Goal: Entertainment & Leisure: Consume media (video, audio)

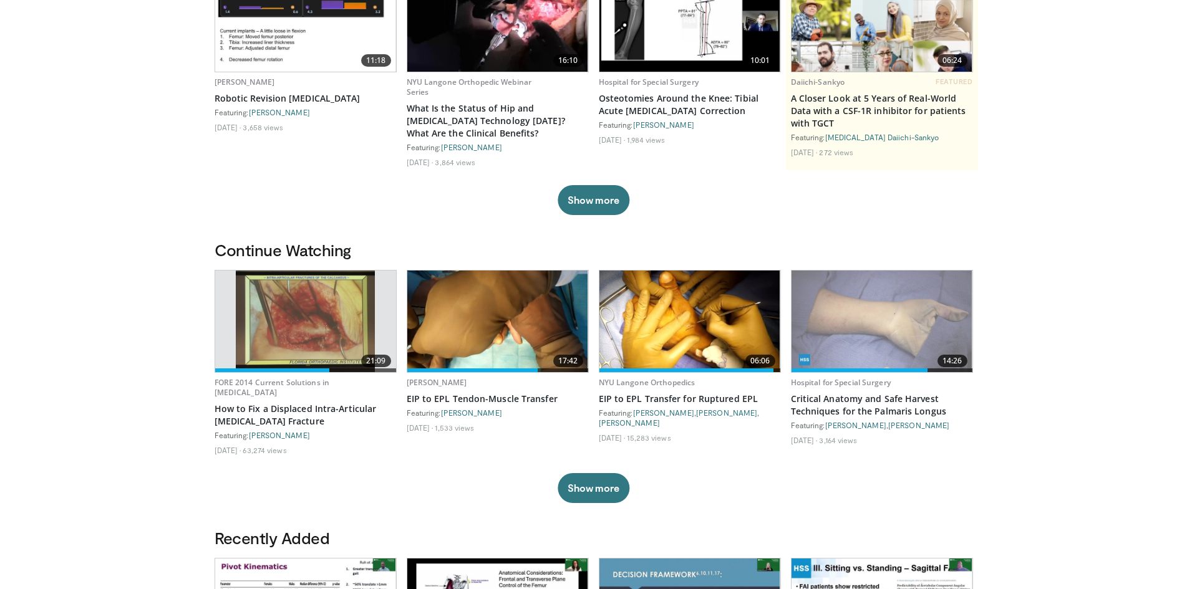
scroll to position [187, 0]
click at [678, 332] on img at bounding box center [689, 321] width 181 height 102
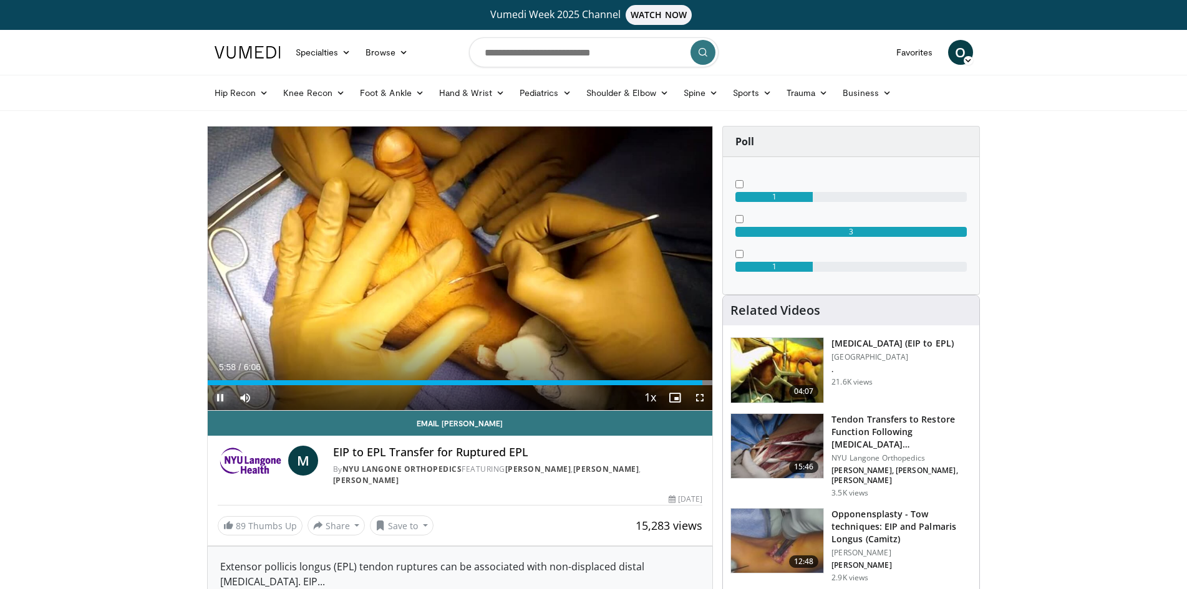
click at [213, 407] on span "Video Player" at bounding box center [220, 398] width 25 height 25
click at [215, 399] on span "Video Player" at bounding box center [220, 398] width 25 height 25
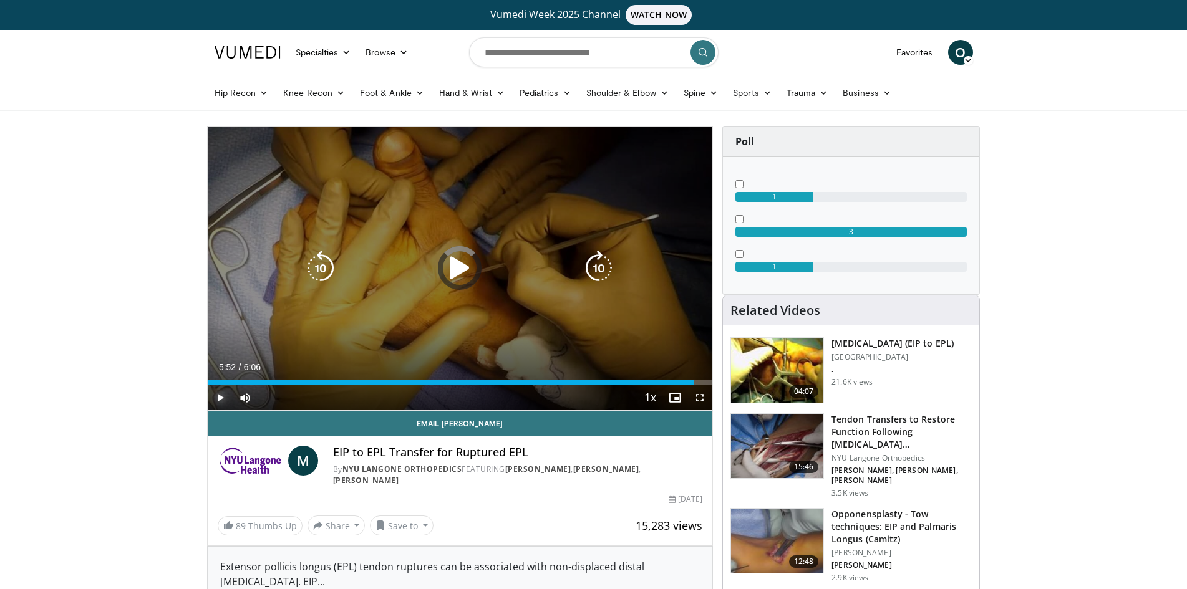
drag, startPoint x: 702, startPoint y: 381, endPoint x: 223, endPoint y: 387, distance: 478.5
click at [223, 386] on div "Current Time 5:52 / Duration 6:06 Play Skip Backward Skip Forward Mute 100% Loa…" at bounding box center [460, 398] width 505 height 25
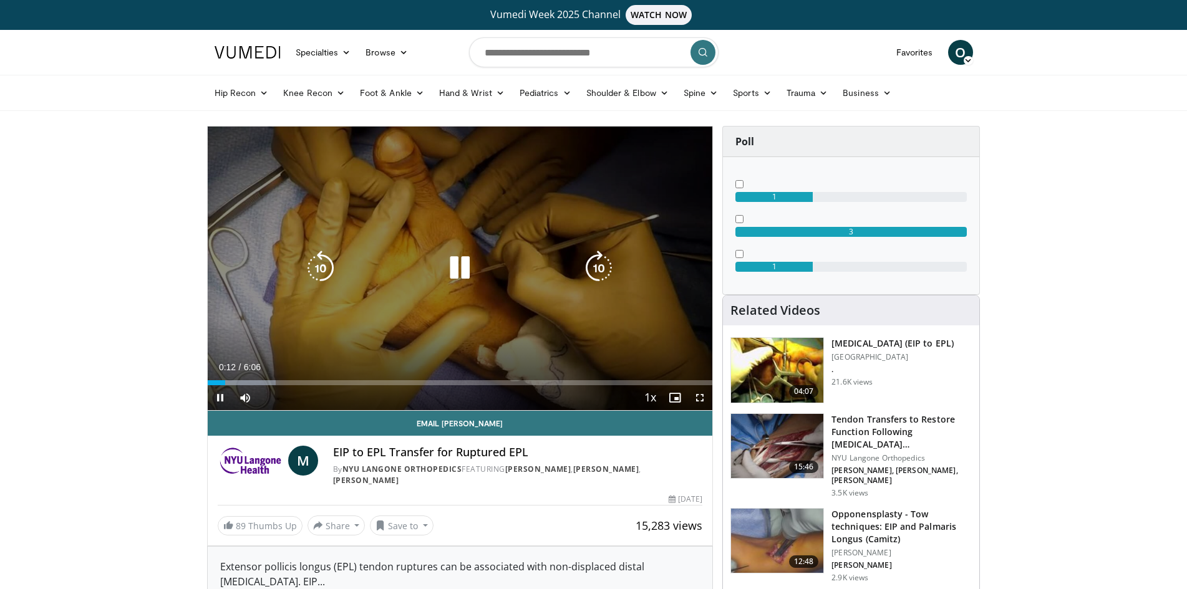
click at [438, 270] on div "Video Player" at bounding box center [459, 268] width 303 height 25
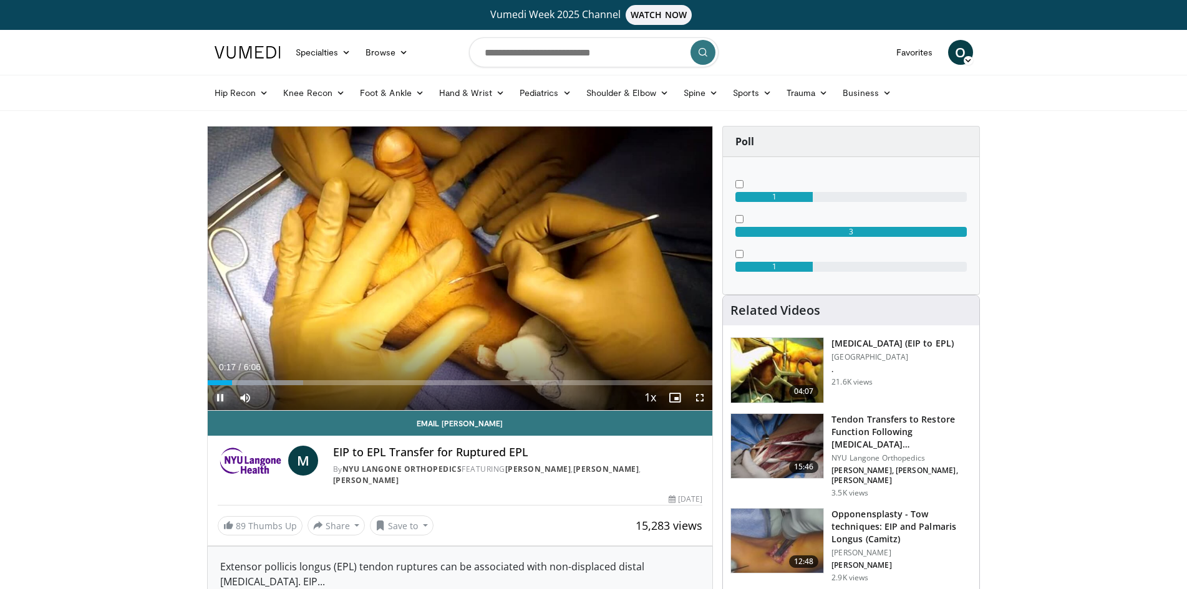
click at [223, 396] on span "Video Player" at bounding box center [220, 398] width 25 height 25
